Goal: Find specific page/section: Find specific page/section

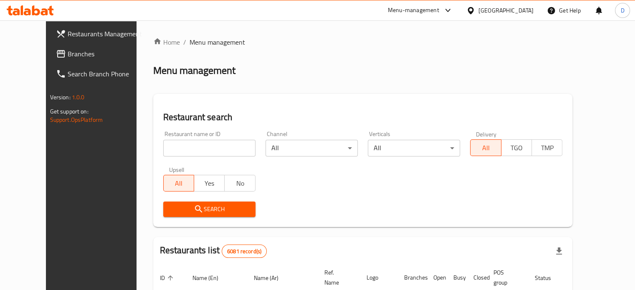
click at [430, 16] on div "Menu-management" at bounding box center [420, 10] width 79 height 20
click at [460, 5] on div "Menu-management" at bounding box center [420, 10] width 79 height 20
click at [453, 6] on icon at bounding box center [448, 10] width 10 height 10
click at [428, 54] on div "Agent Campaigns Center" at bounding box center [401, 55] width 63 height 9
drag, startPoint x: 219, startPoint y: 180, endPoint x: 204, endPoint y: 160, distance: 24.7
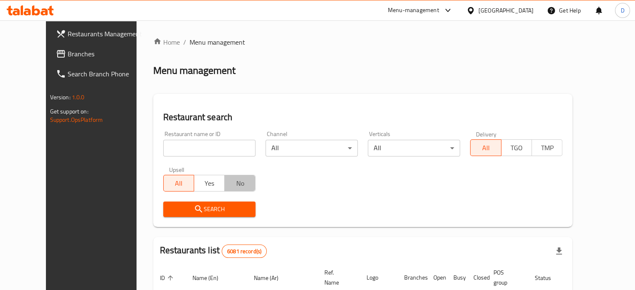
click at [204, 160] on div "Restaurant name or ID Restaurant name or ID Channel All ​ Verticals All ​ Deliv…" at bounding box center [363, 174] width 410 height 96
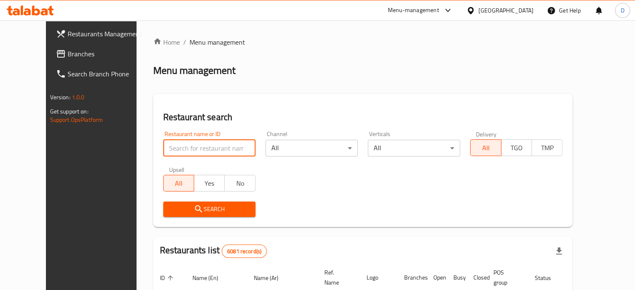
click at [185, 147] on input "search" at bounding box center [209, 148] width 92 height 17
type input "healthy calorie"
click button "Search" at bounding box center [209, 209] width 92 height 15
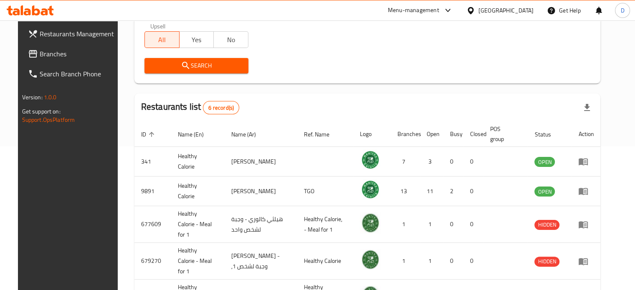
scroll to position [157, 0]
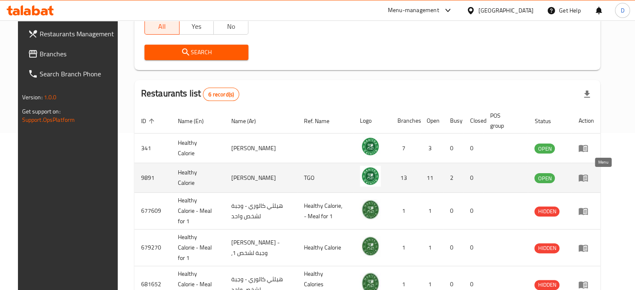
click at [588, 177] on icon "enhanced table" at bounding box center [583, 178] width 9 height 7
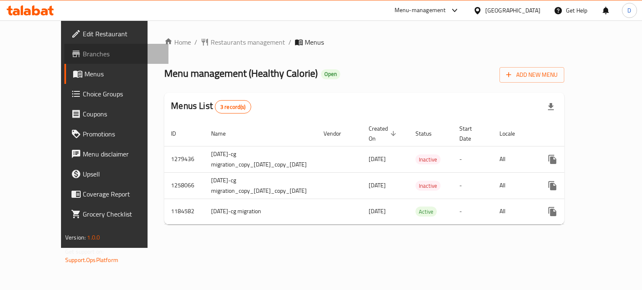
click at [64, 46] on link "Branches" at bounding box center [116, 54] width 104 height 20
